Goal: Information Seeking & Learning: Learn about a topic

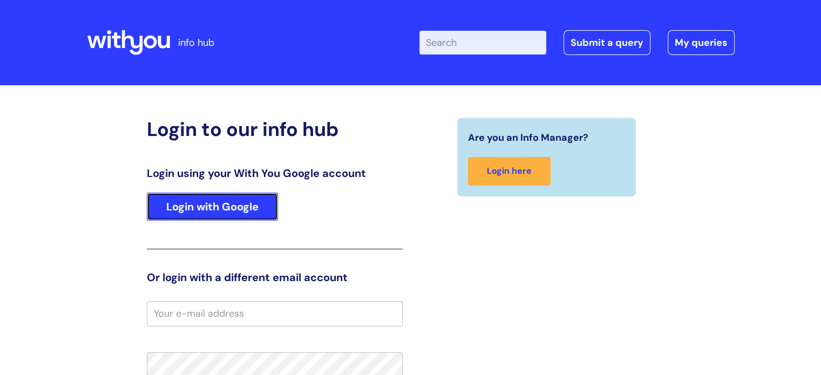
click at [214, 210] on link "Login with Google" at bounding box center [212, 207] width 131 height 28
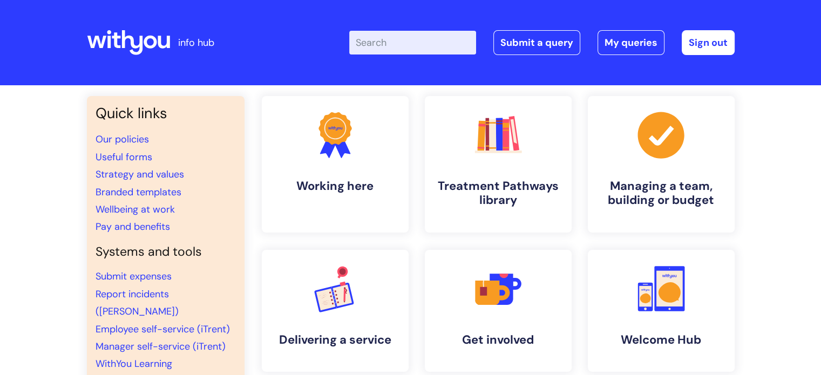
click at [430, 44] on input "Enter your search term here..." at bounding box center [412, 43] width 127 height 24
type input "expenses"
click button "Search" at bounding box center [0, 0] width 0 height 0
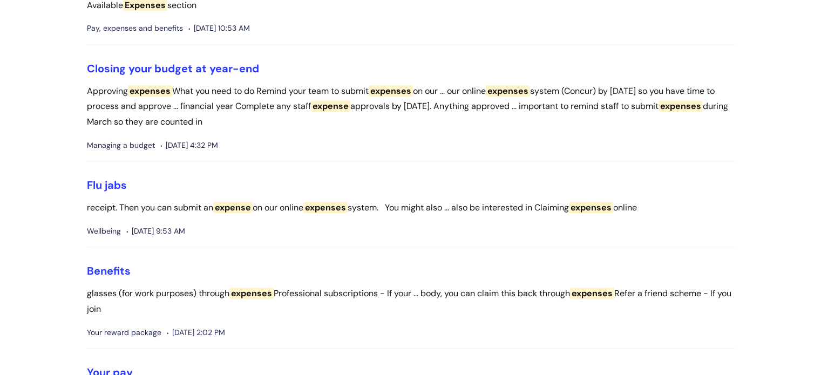
scroll to position [863, 0]
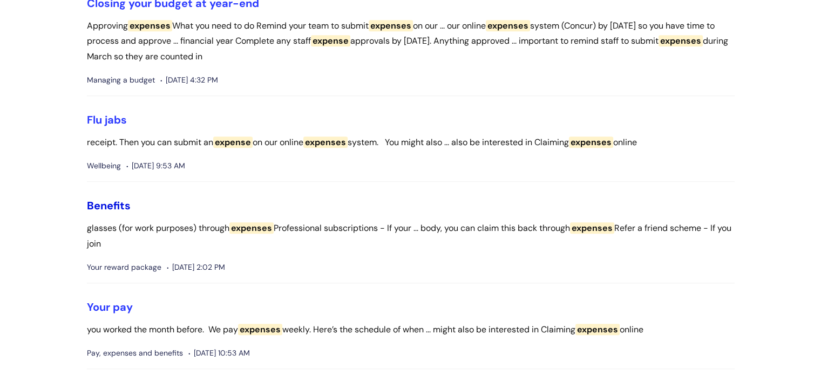
click at [108, 202] on link "Benefits" at bounding box center [109, 206] width 44 height 14
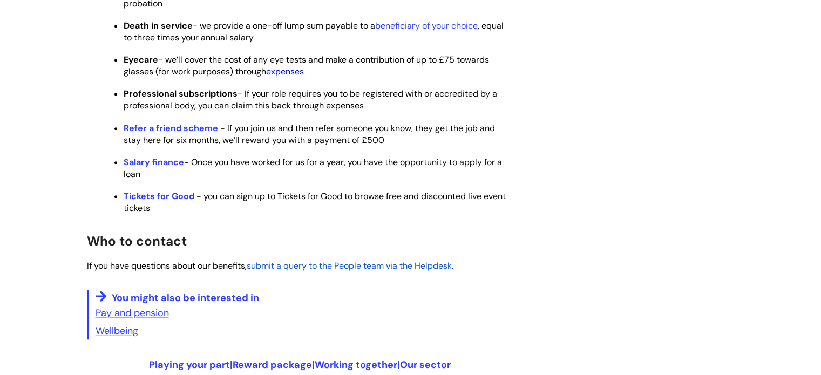
scroll to position [702, 0]
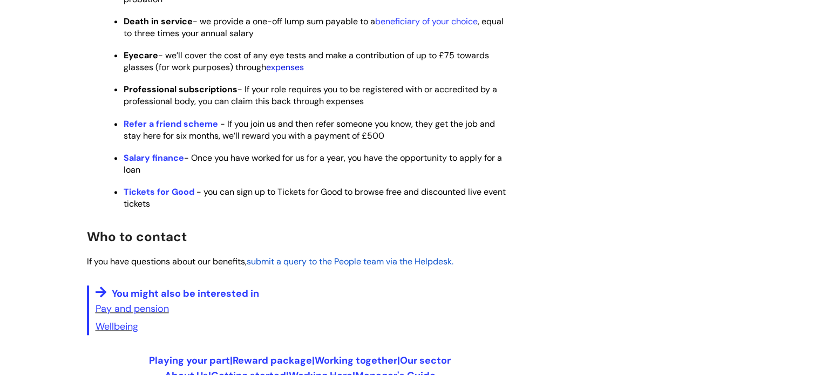
click at [286, 73] on link "expenses" at bounding box center [285, 67] width 38 height 11
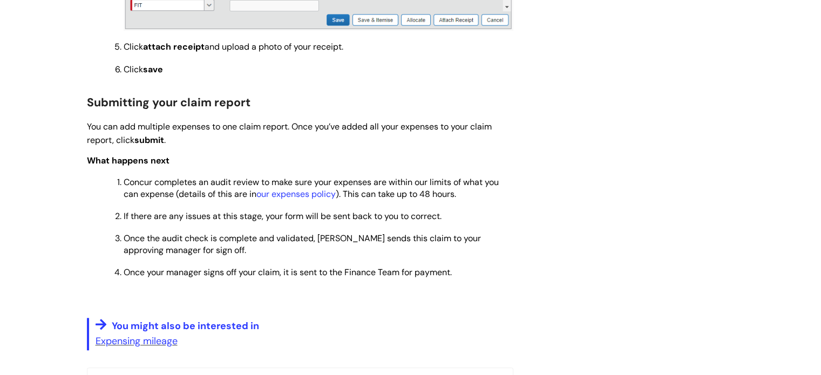
scroll to position [1133, 0]
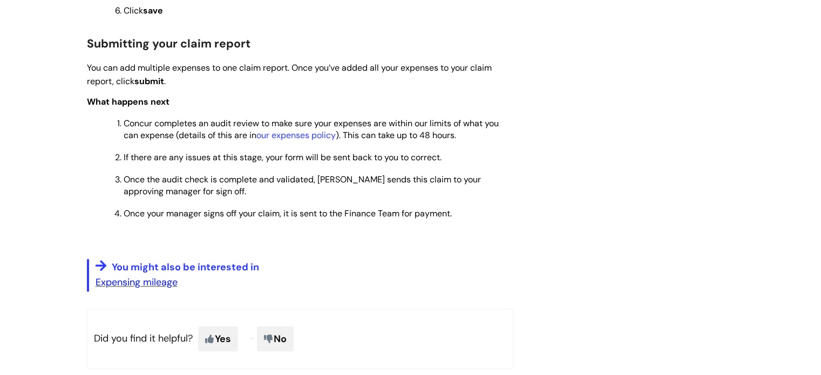
click at [152, 289] on link "Expensing mileage" at bounding box center [137, 282] width 82 height 13
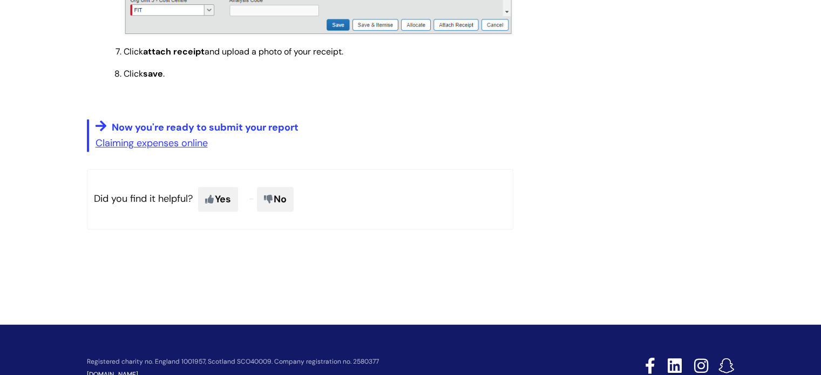
scroll to position [1727, 0]
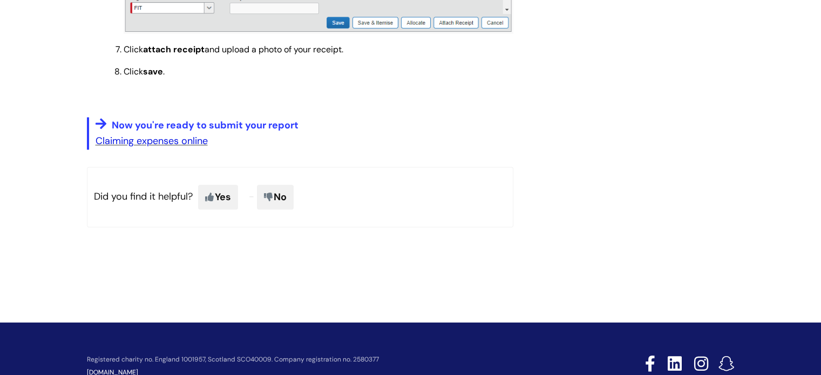
click at [164, 147] on link "Claiming expenses online" at bounding box center [152, 140] width 112 height 13
